Goal: Transaction & Acquisition: Purchase product/service

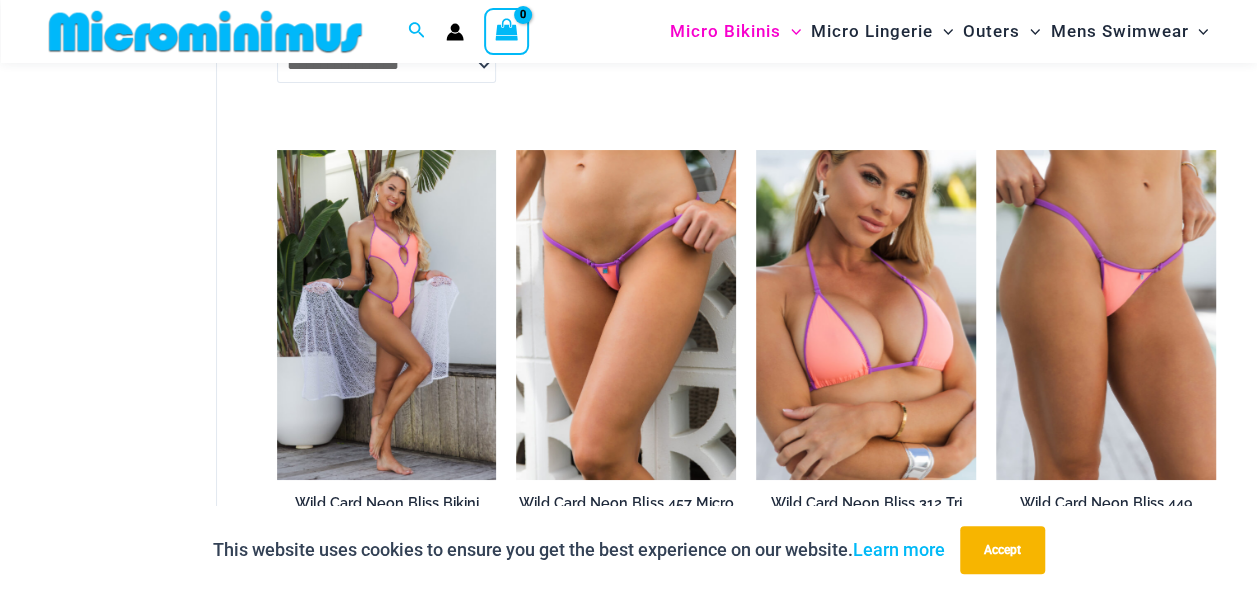
scroll to position [3881, 0]
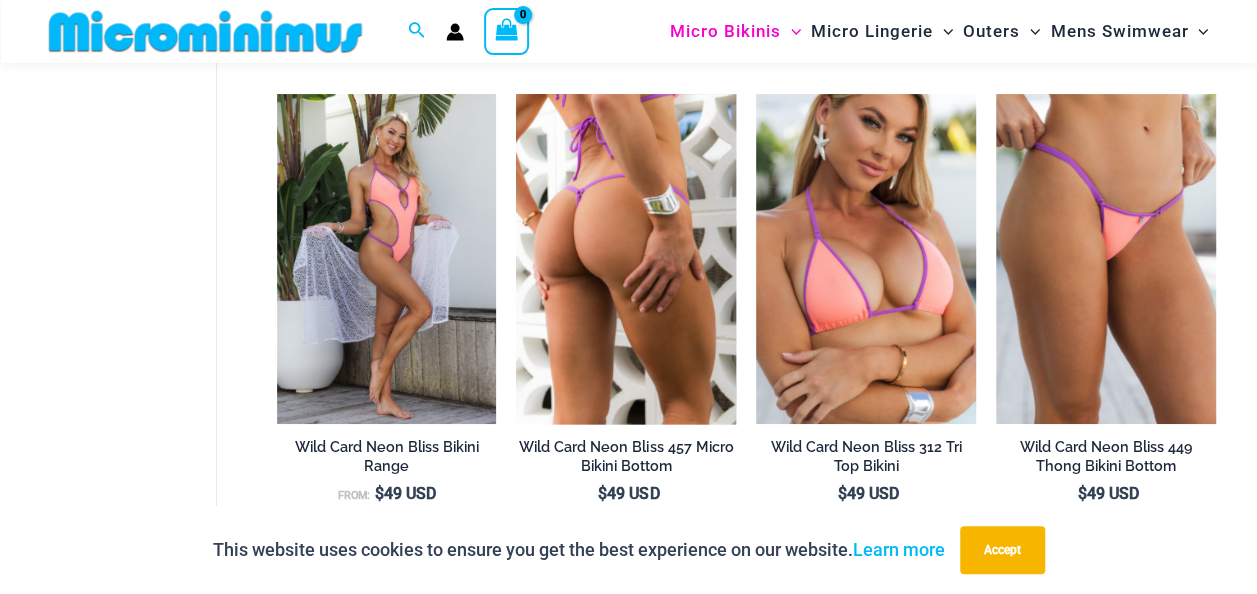
click at [642, 258] on img at bounding box center [626, 259] width 220 height 330
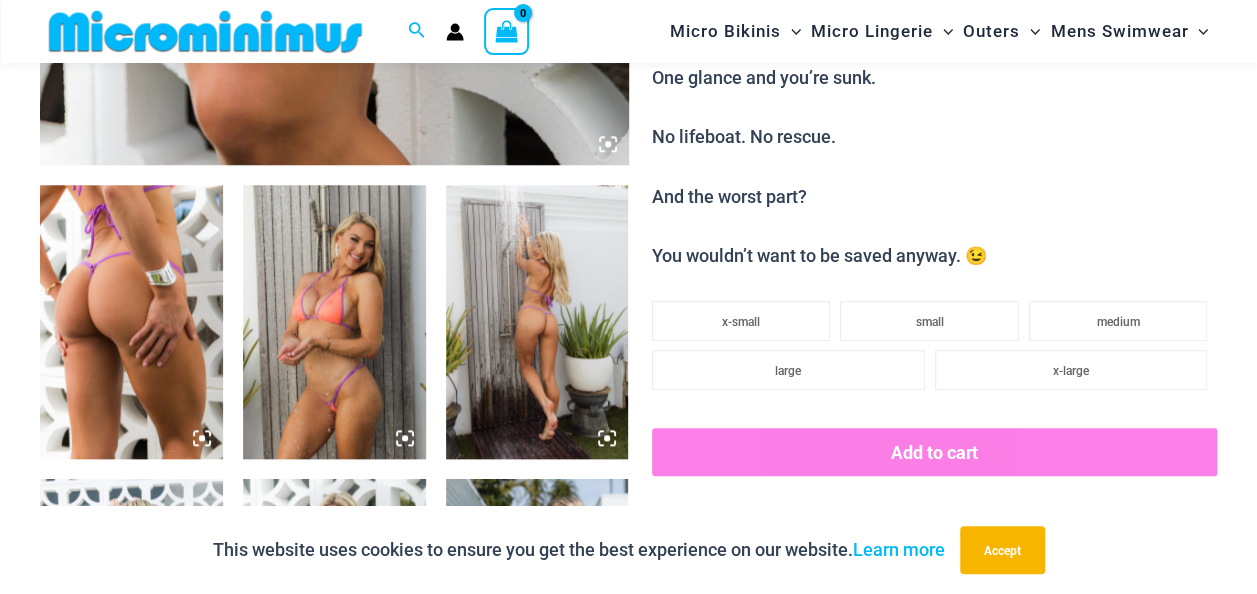
scroll to position [1000, 0]
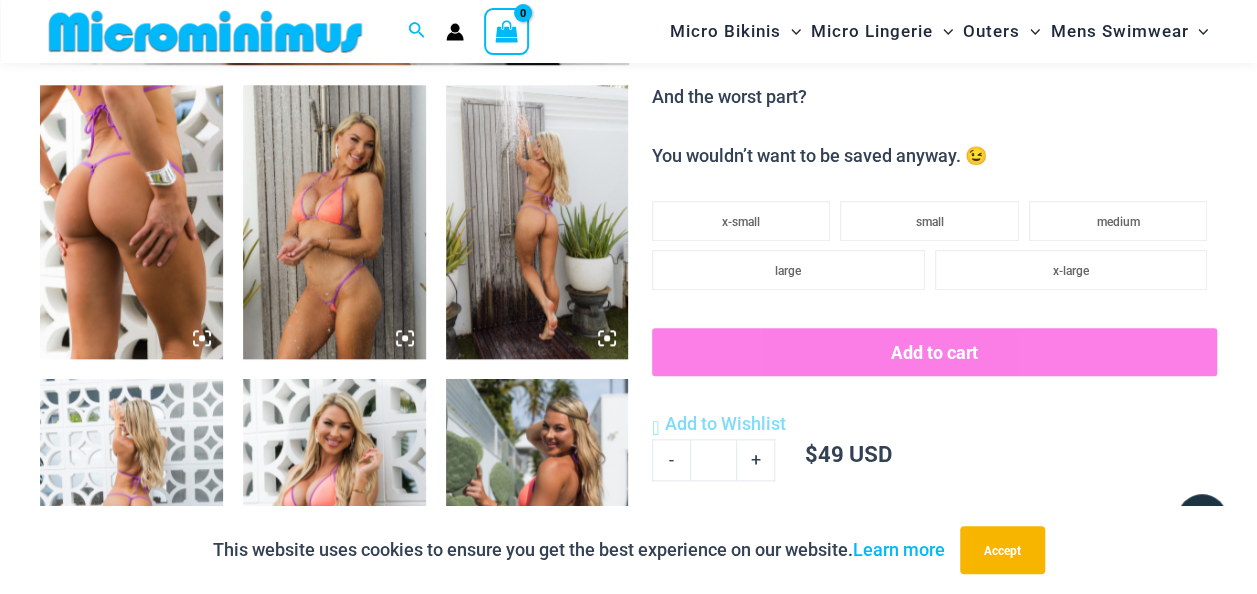
click at [531, 239] on img at bounding box center [537, 222] width 183 height 274
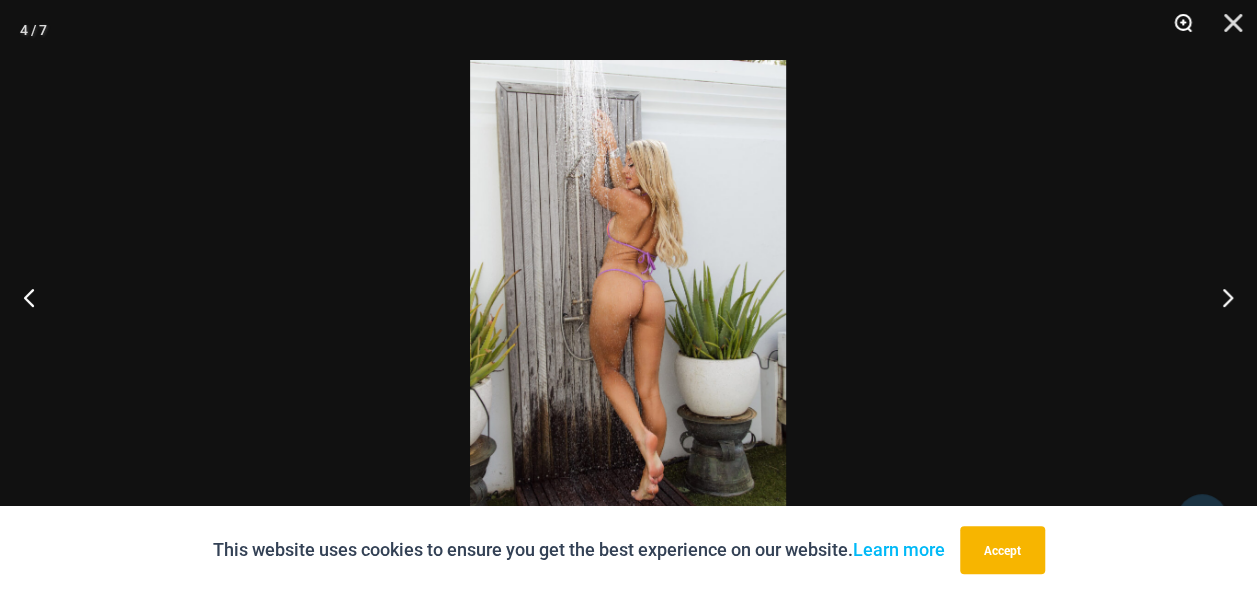
click at [1175, 32] on button "Zoom" at bounding box center [1176, 30] width 50 height 60
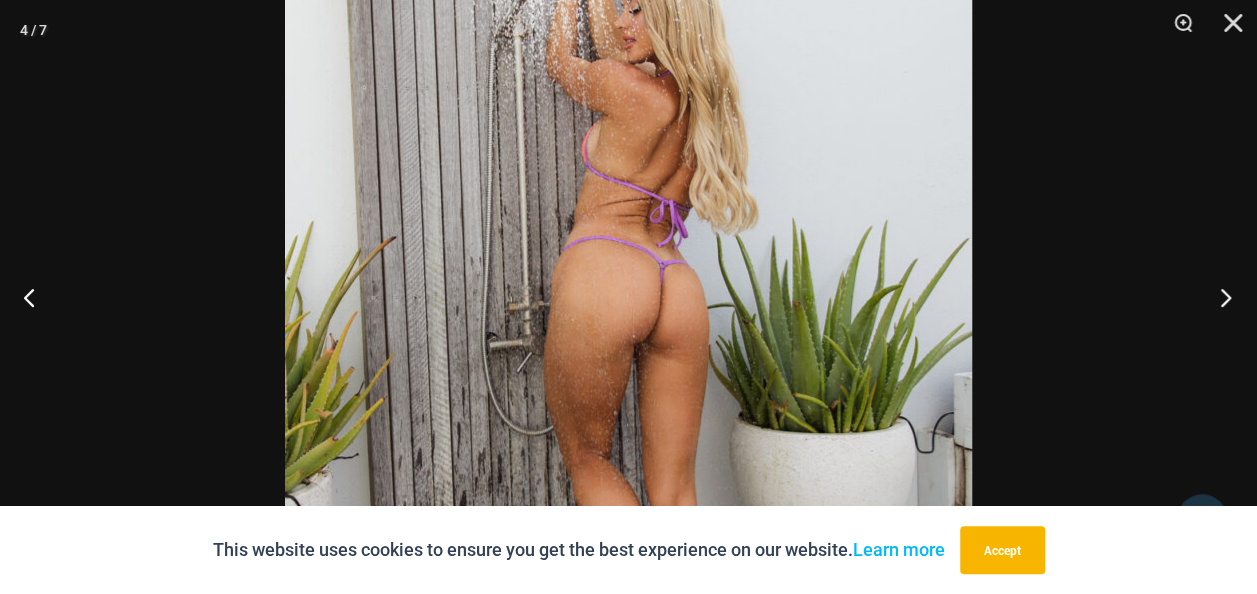
click at [1216, 298] on button "Next" at bounding box center [1219, 297] width 75 height 100
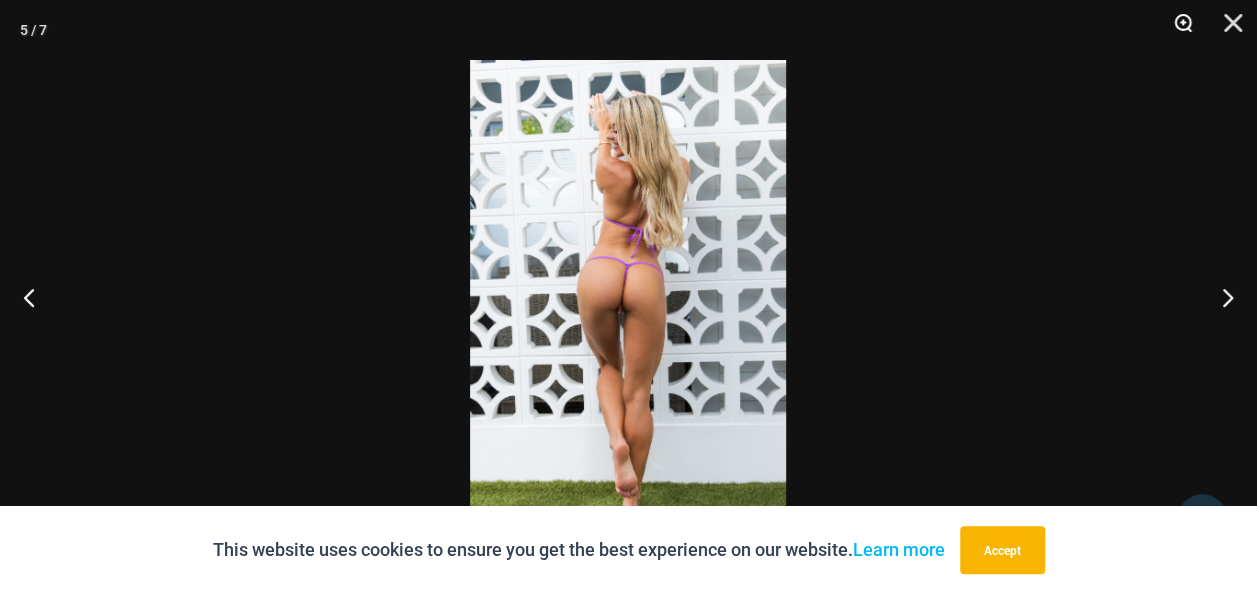
click at [1182, 28] on button "Zoom" at bounding box center [1176, 30] width 50 height 60
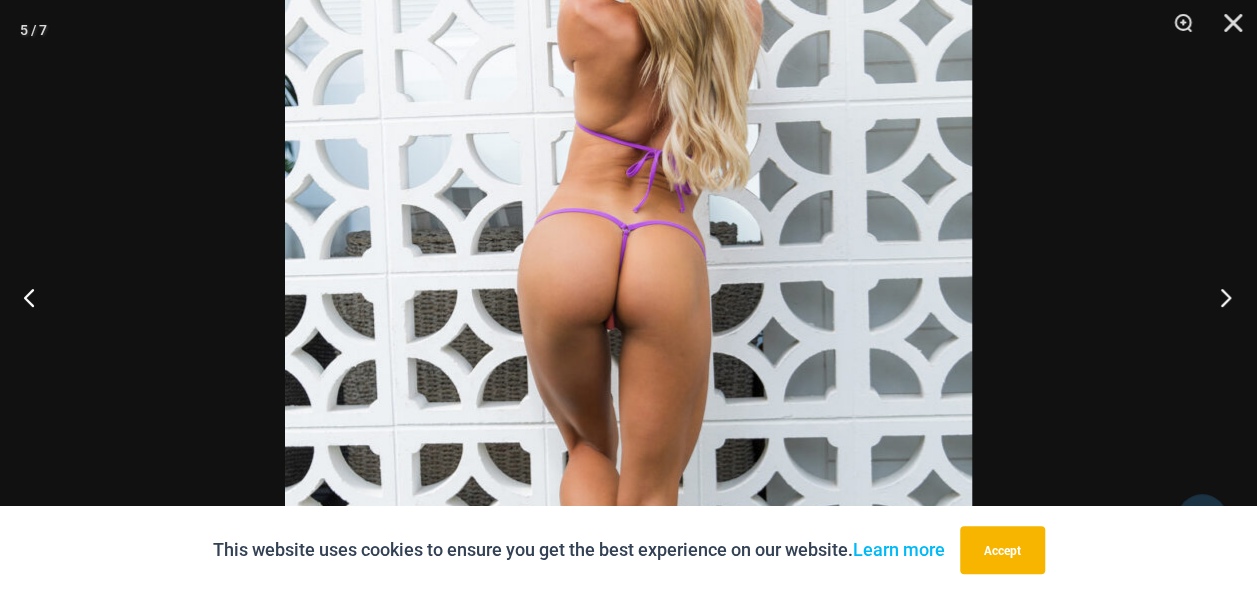
click at [1226, 288] on button "Next" at bounding box center [1219, 297] width 75 height 100
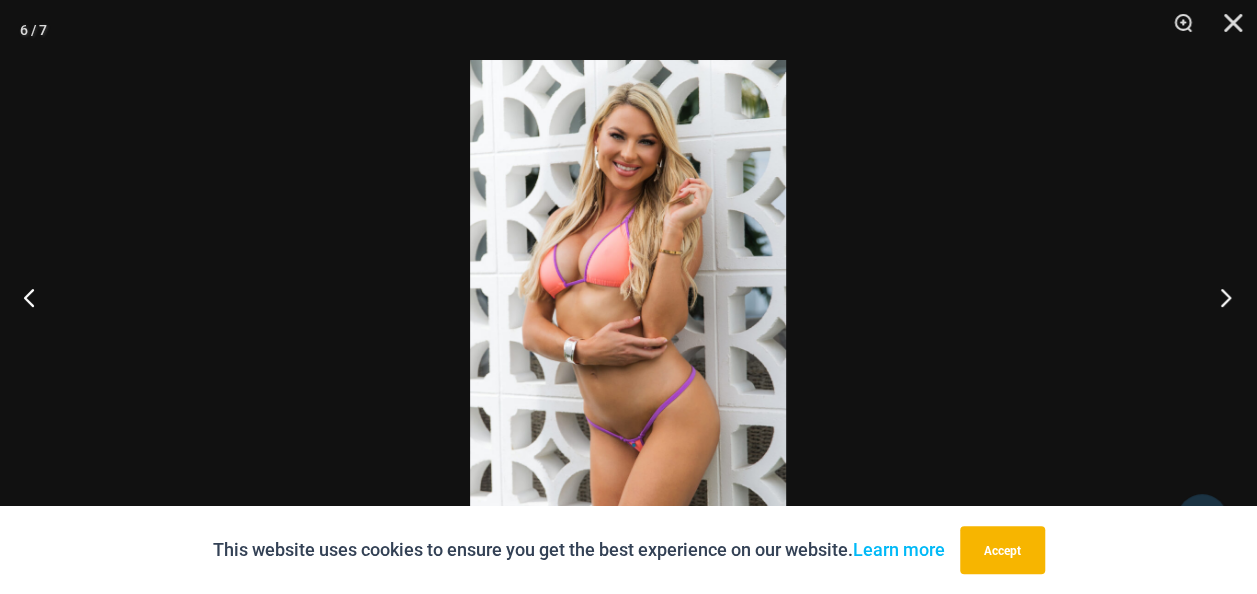
click at [1226, 288] on button "Next" at bounding box center [1219, 297] width 75 height 100
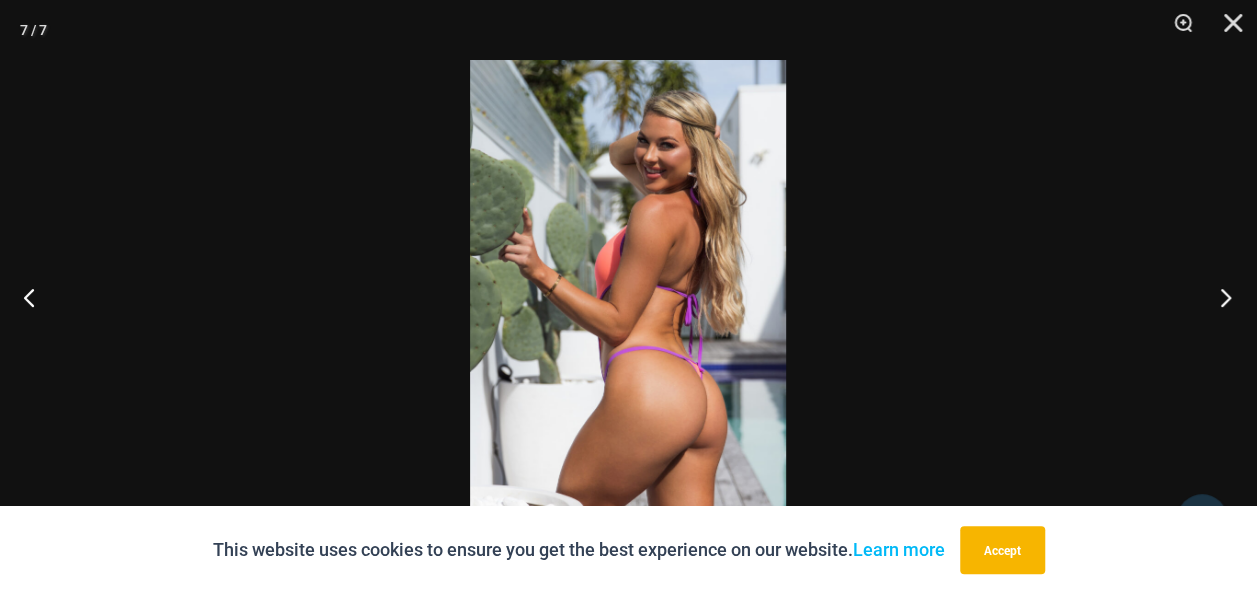
click at [1226, 288] on button "Next" at bounding box center [1219, 297] width 75 height 100
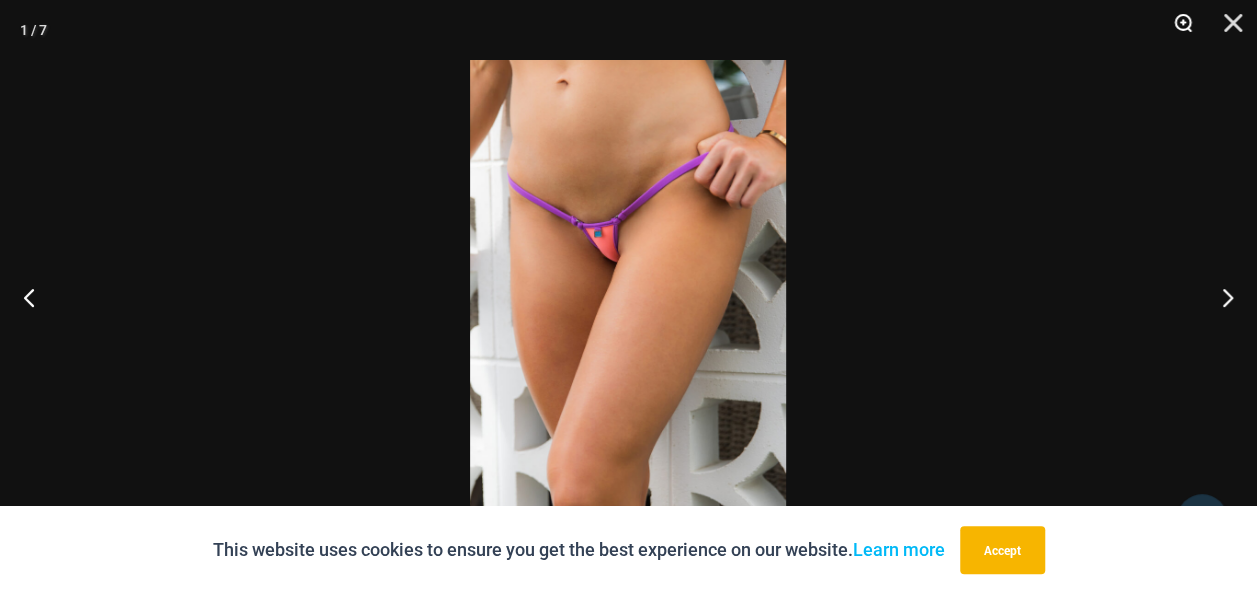
click at [1179, 24] on button "Zoom" at bounding box center [1176, 30] width 50 height 60
